Goal: Check status: Check status

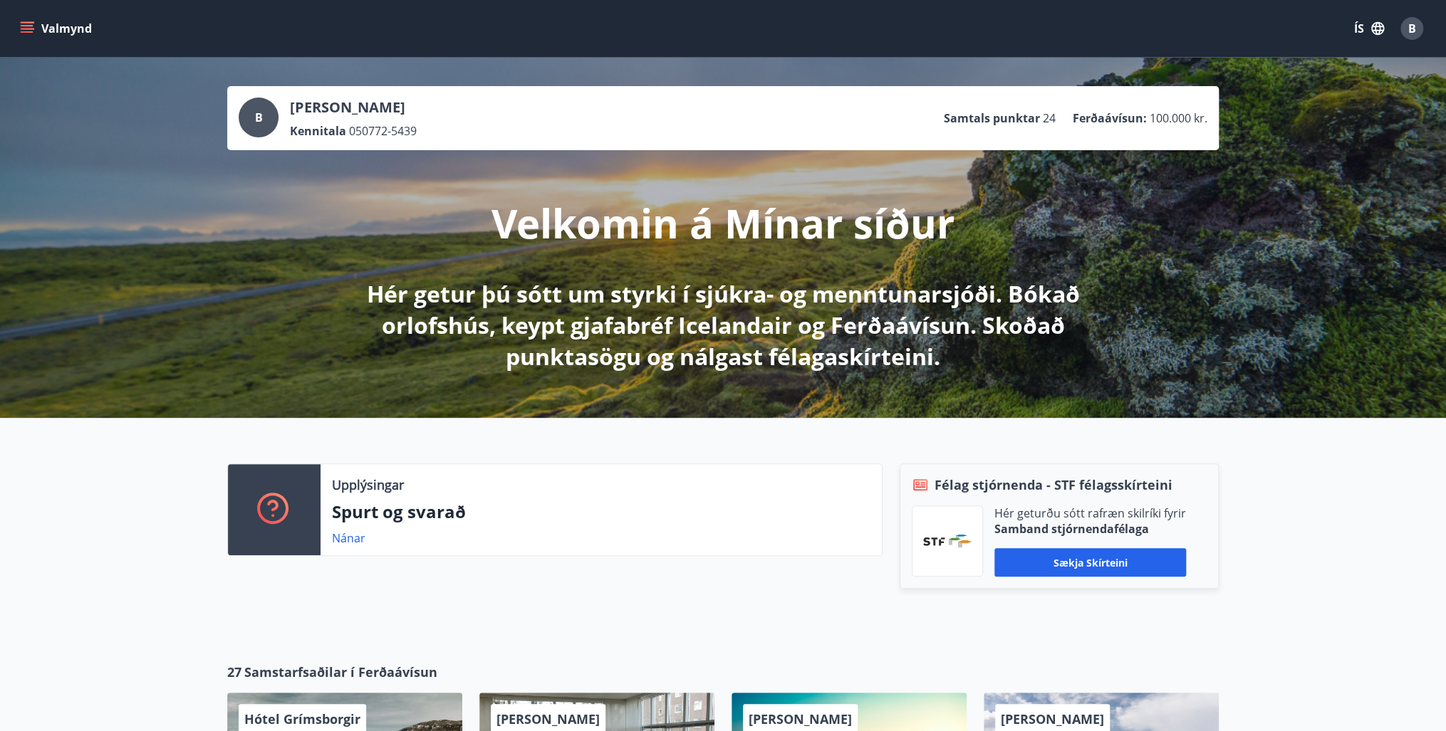
click at [31, 26] on icon "menu" at bounding box center [27, 28] width 14 height 14
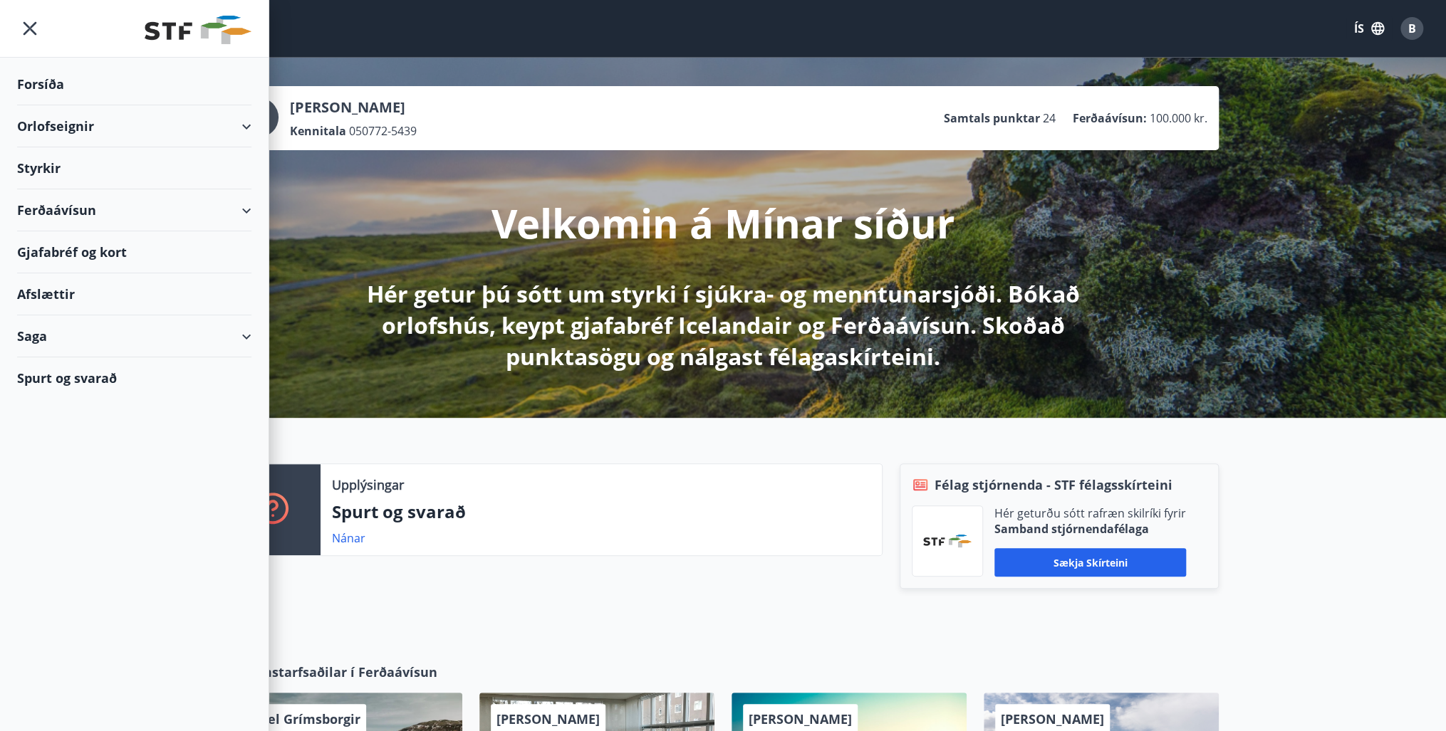
click at [46, 330] on div "Saga" at bounding box center [134, 337] width 234 height 42
click at [66, 370] on div "Ferðaávísun" at bounding box center [134, 373] width 212 height 30
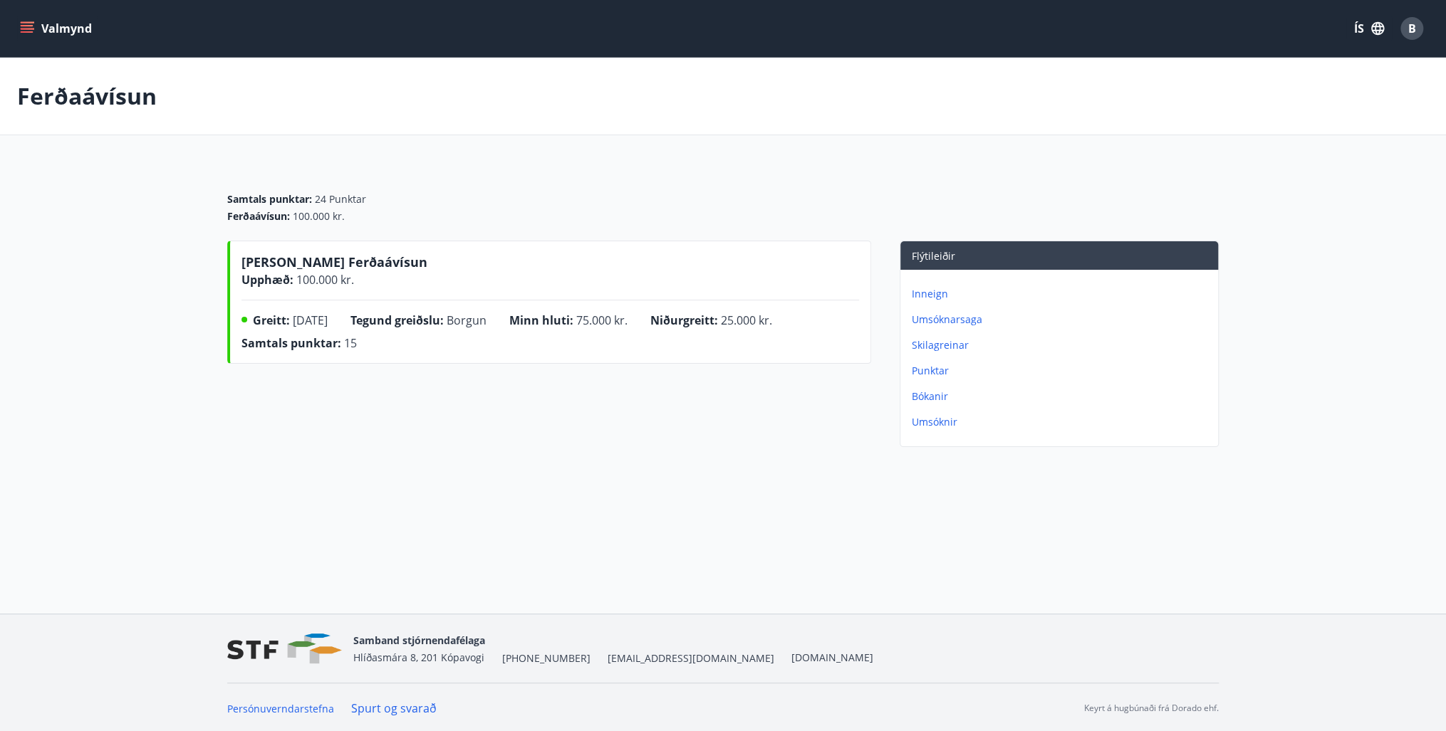
click at [625, 328] on div "Minn hluti : 75.000 kr." at bounding box center [579, 323] width 141 height 23
click at [24, 20] on button "Valmynd" at bounding box center [57, 29] width 80 height 26
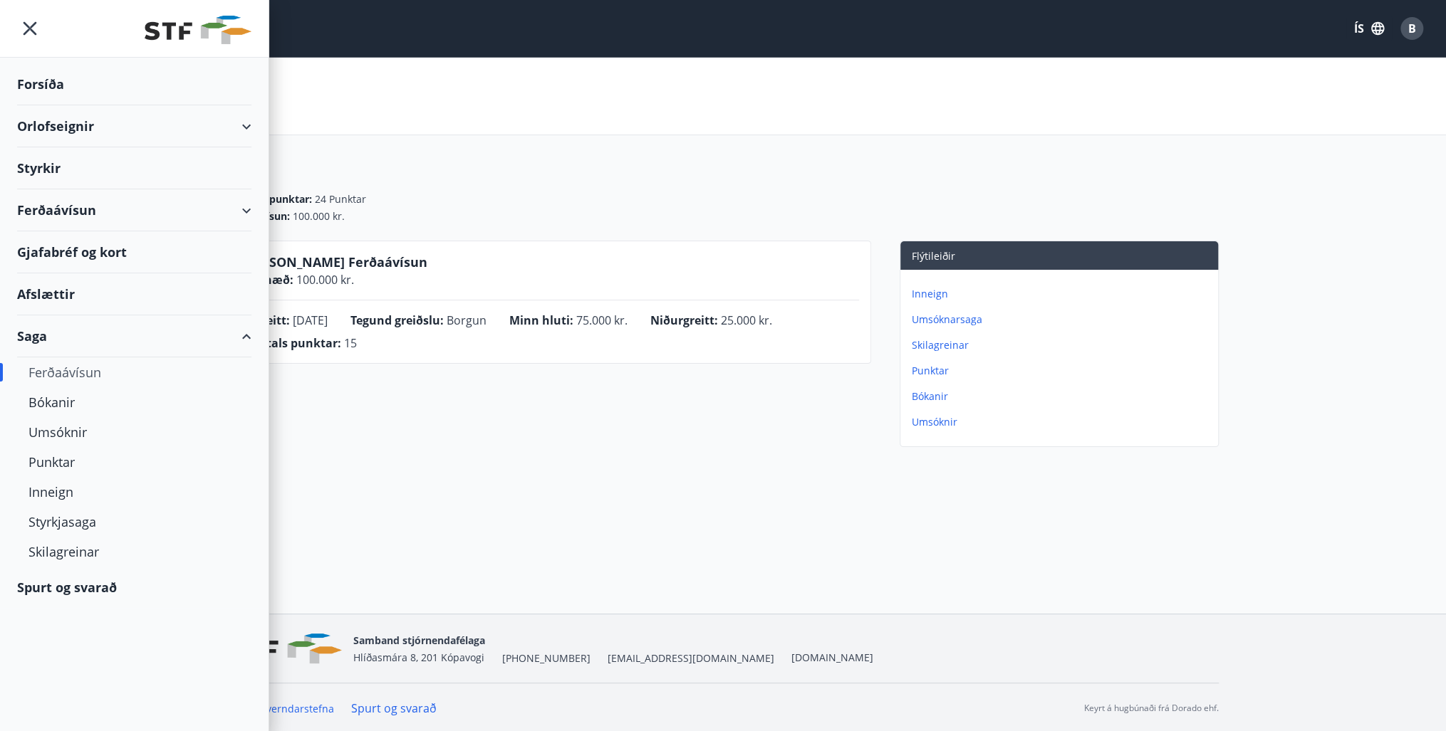
click at [63, 254] on div "Gjafabréf og kort" at bounding box center [134, 252] width 234 height 42
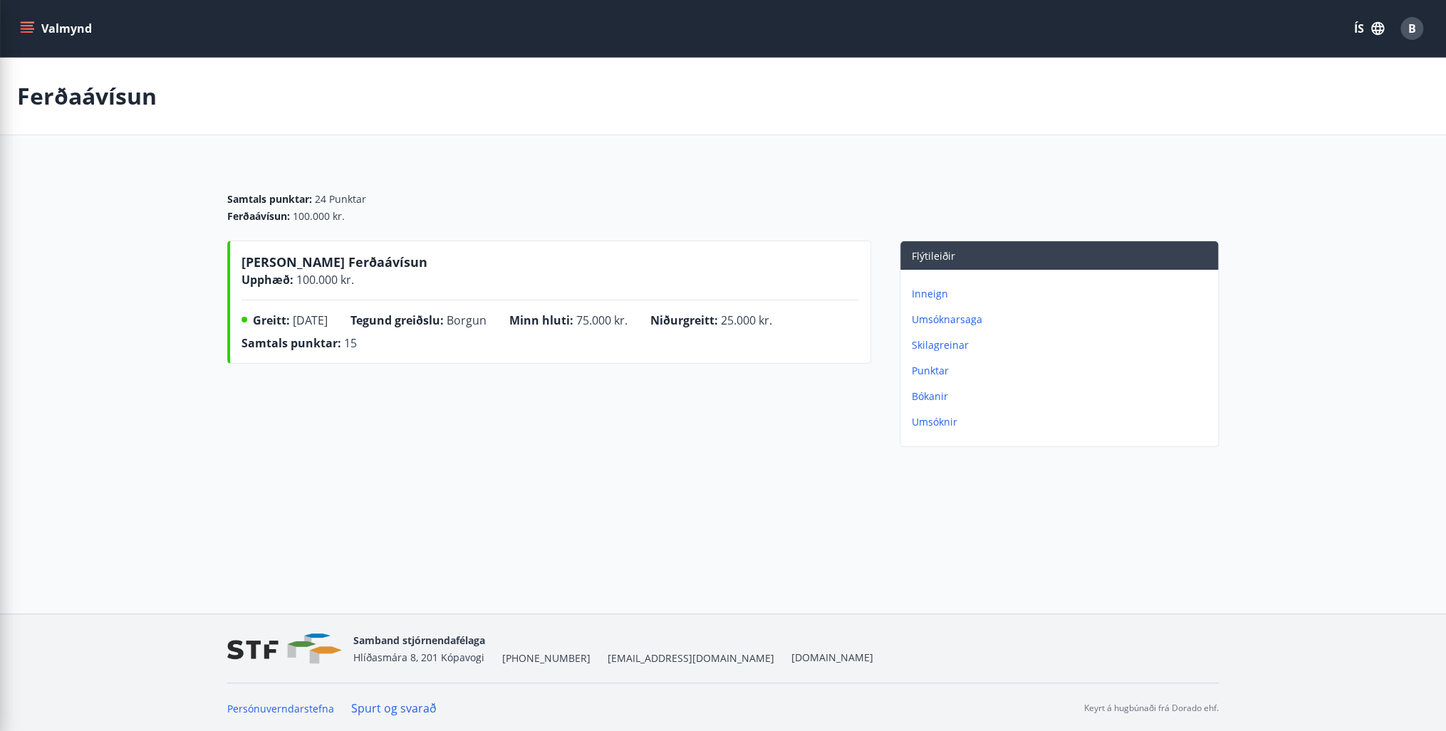
click at [500, 491] on div "Ferðaávísun Samtals punktar : 24 Punktar Ferðaávísun : 100.000 kr. [PERSON_NAME…" at bounding box center [723, 284] width 1446 height 452
click at [1409, 23] on span "B" at bounding box center [1412, 29] width 8 height 16
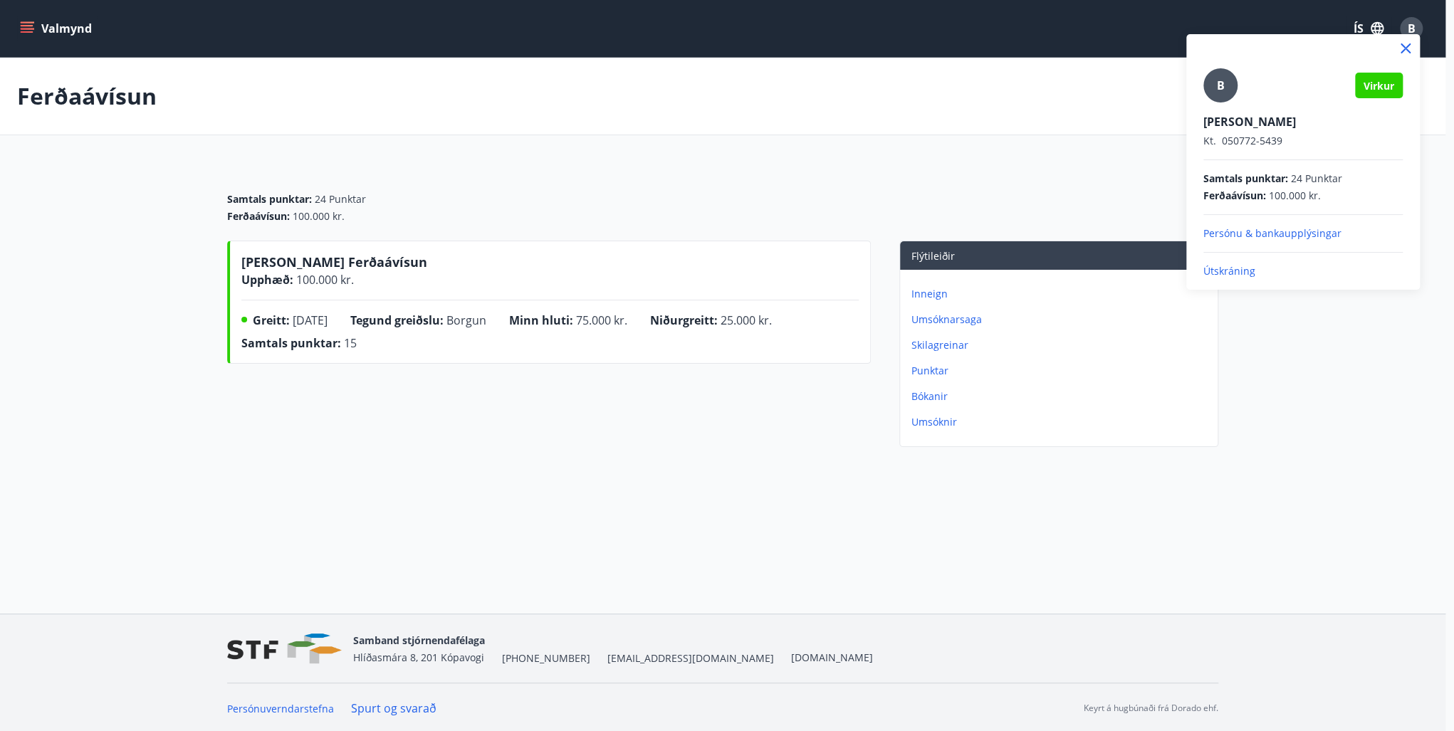
click at [1221, 272] on p "Útskráning" at bounding box center [1303, 271] width 199 height 14
